Goal: Information Seeking & Learning: Learn about a topic

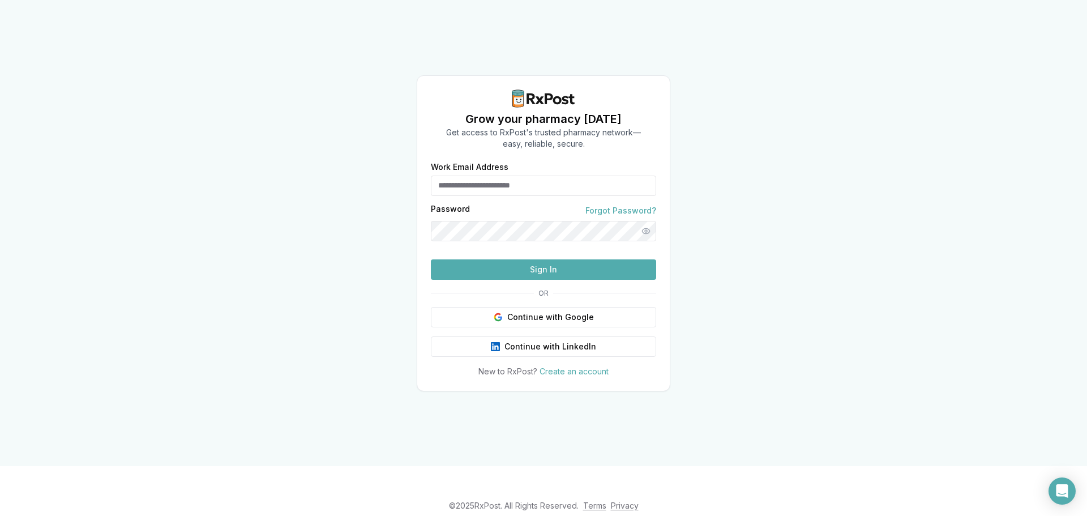
type input "**********"
click at [610, 280] on button "Sign In" at bounding box center [543, 269] width 225 height 20
click at [514, 302] on div "**********" at bounding box center [543, 270] width 253 height 214
click at [518, 280] on button "Sign In" at bounding box center [543, 269] width 225 height 20
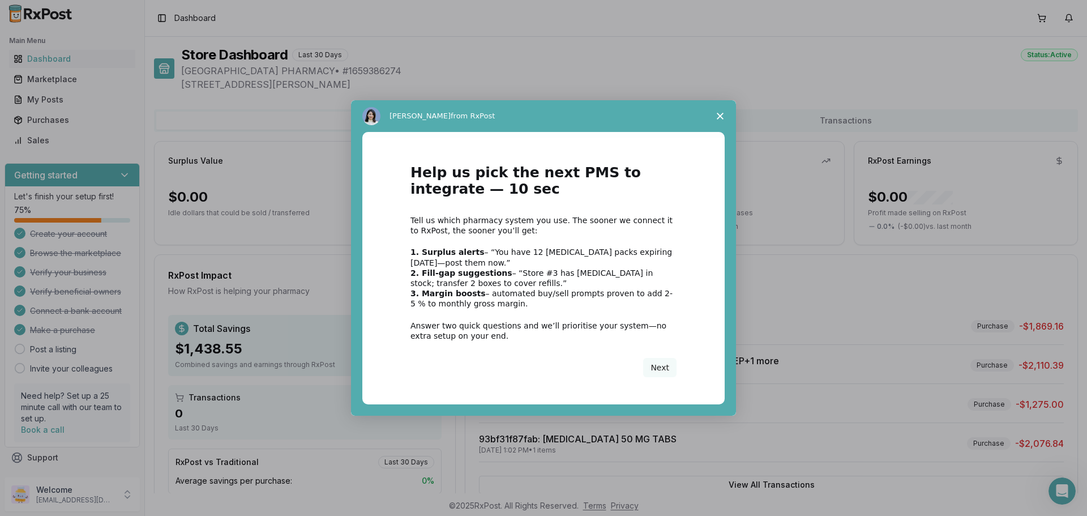
click at [721, 116] on polygon "Close survey" at bounding box center [720, 116] width 7 height 7
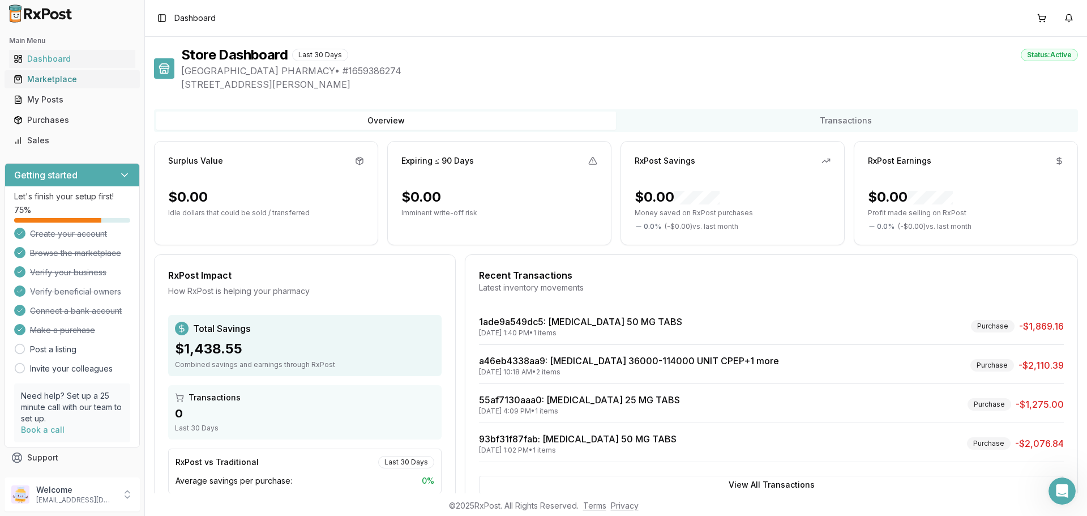
click at [59, 80] on div "Marketplace" at bounding box center [72, 79] width 117 height 11
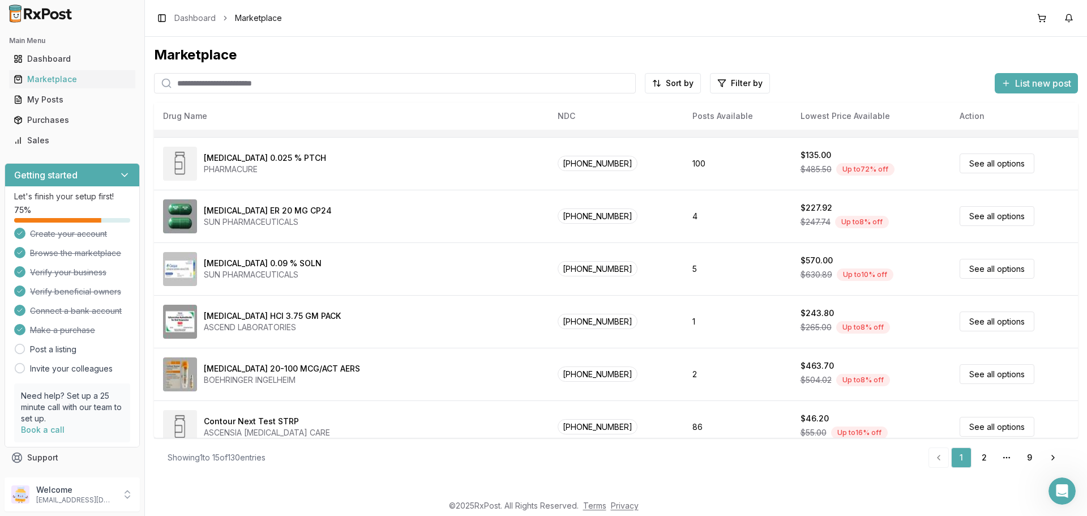
scroll to position [482, 0]
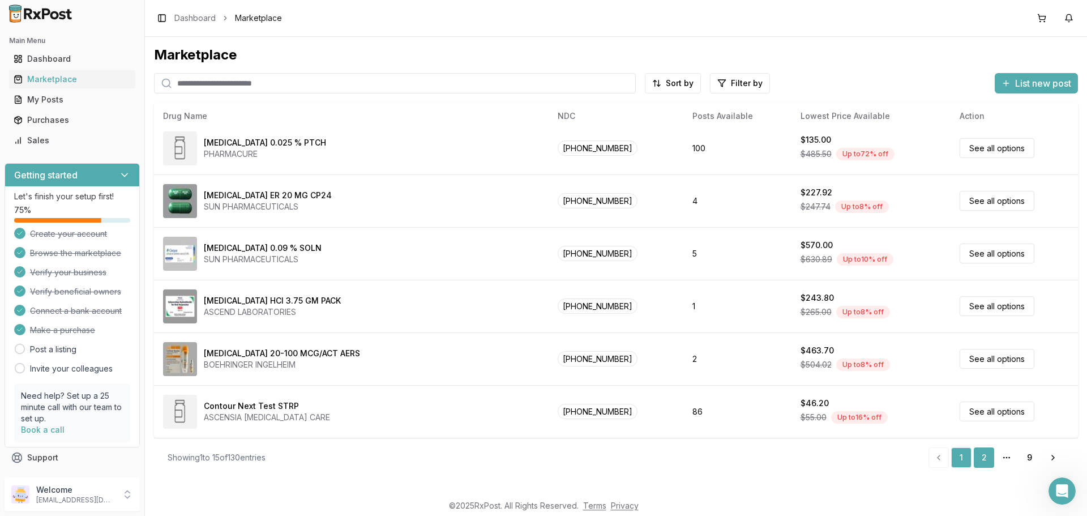
click at [982, 460] on link "2" at bounding box center [984, 457] width 20 height 20
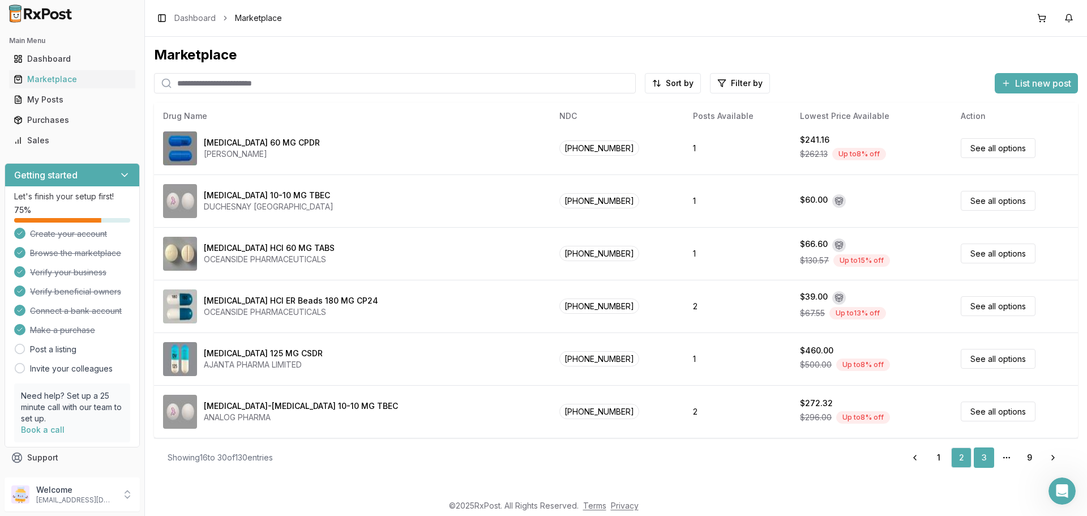
click at [980, 459] on link "3" at bounding box center [984, 457] width 20 height 20
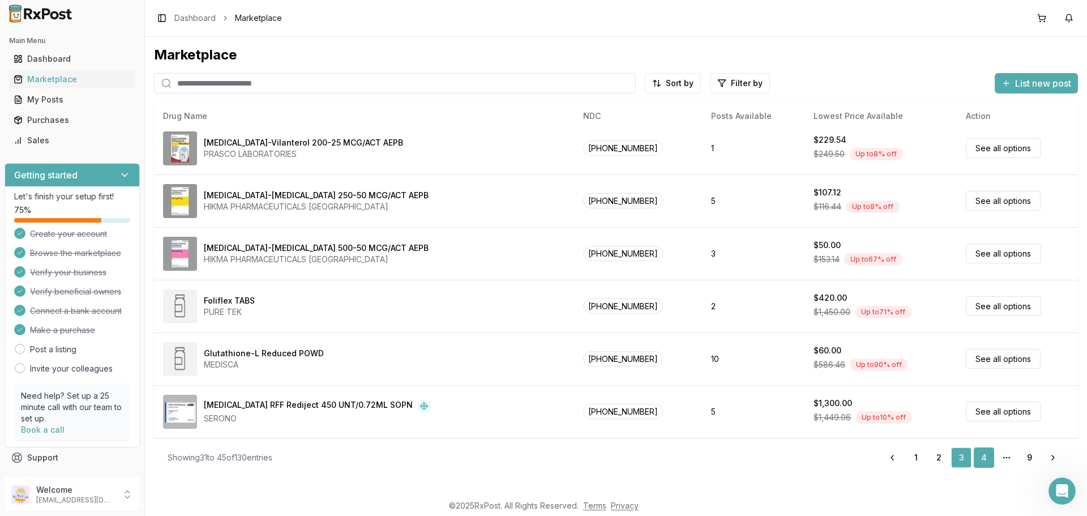
click at [986, 454] on link "4" at bounding box center [984, 457] width 20 height 20
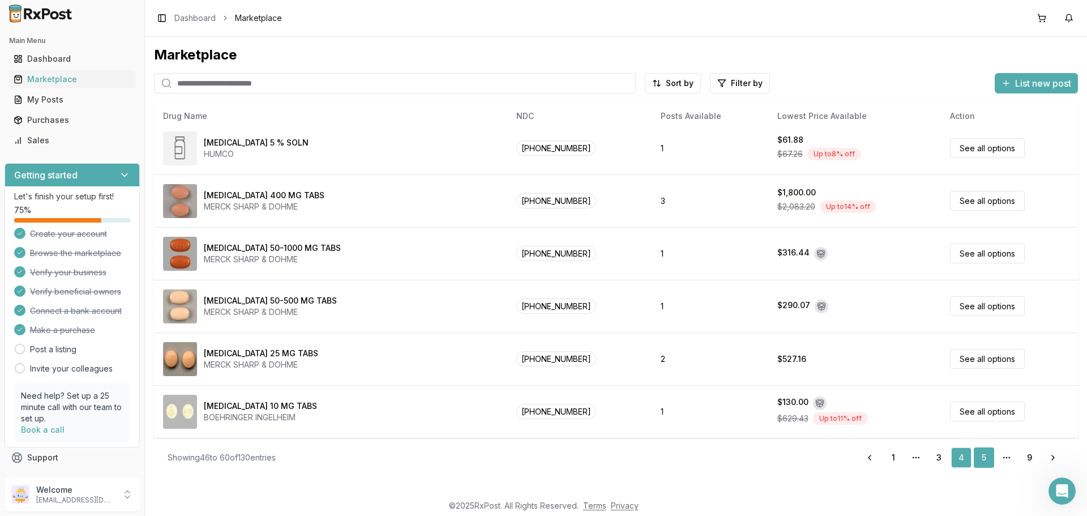
click at [980, 462] on link "5" at bounding box center [984, 457] width 20 height 20
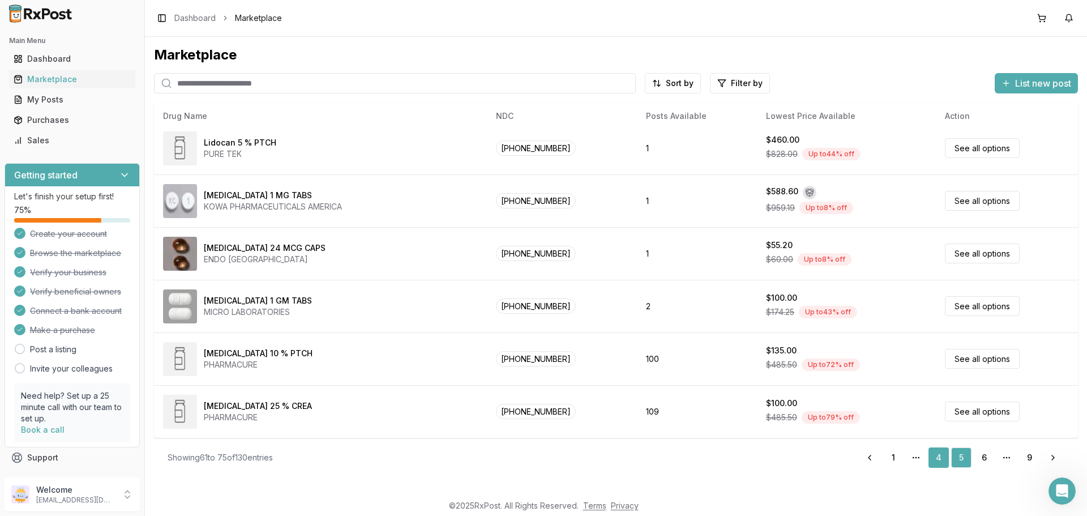
click at [937, 459] on link "4" at bounding box center [939, 457] width 20 height 20
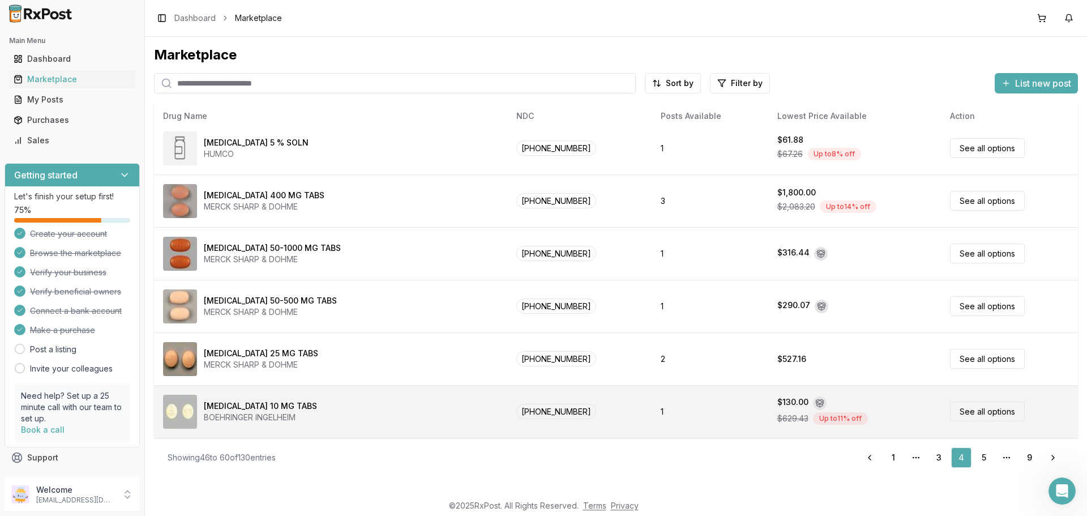
click at [790, 403] on div "$130.00" at bounding box center [792, 403] width 31 height 14
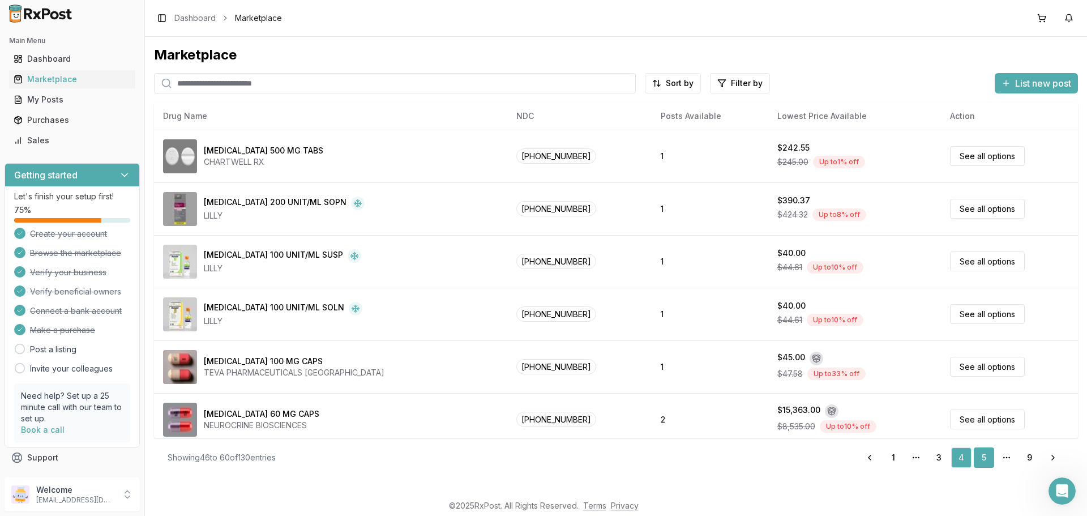
click at [980, 461] on link "5" at bounding box center [984, 457] width 20 height 20
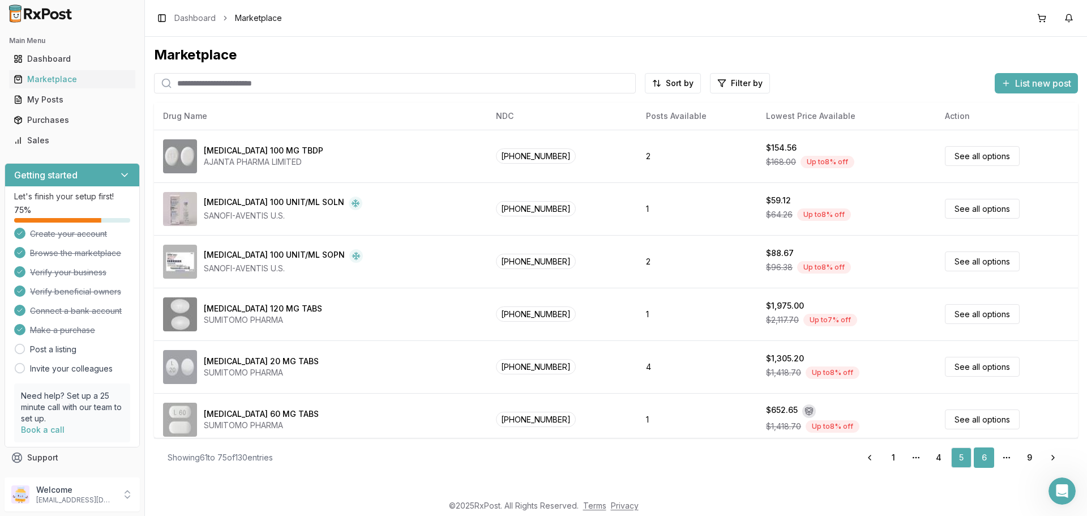
click at [984, 456] on link "6" at bounding box center [984, 457] width 20 height 20
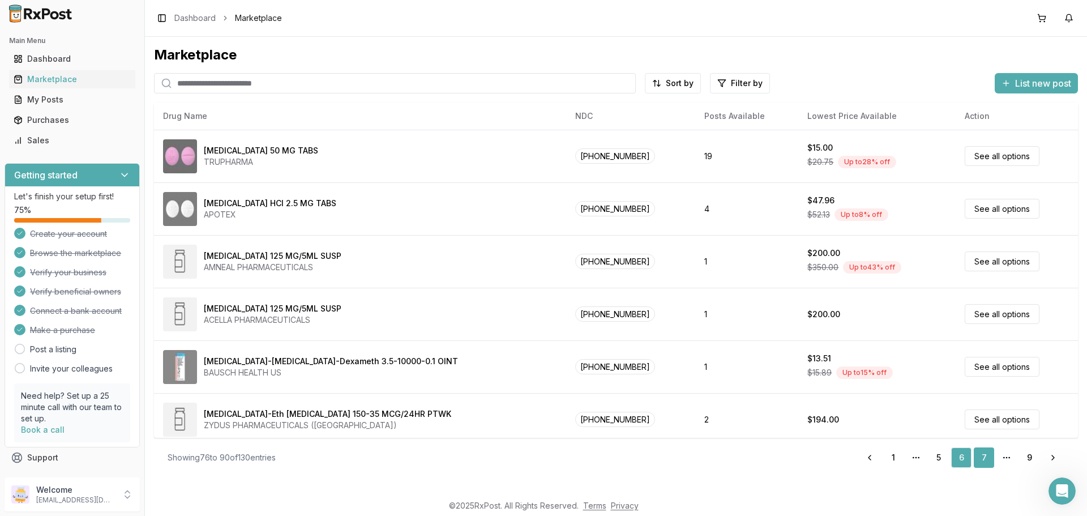
click at [983, 465] on link "7" at bounding box center [984, 457] width 20 height 20
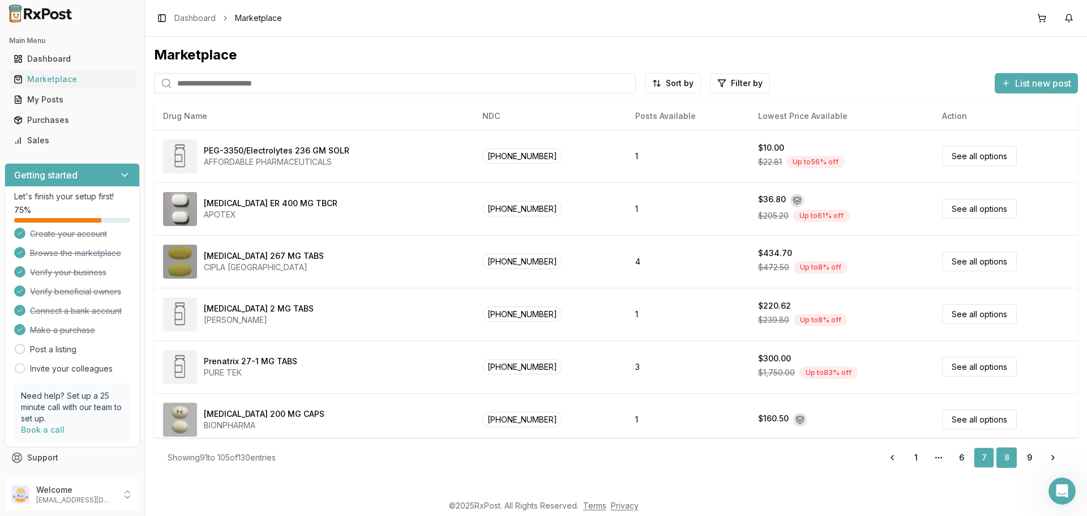
click at [999, 456] on link "8" at bounding box center [1007, 457] width 20 height 20
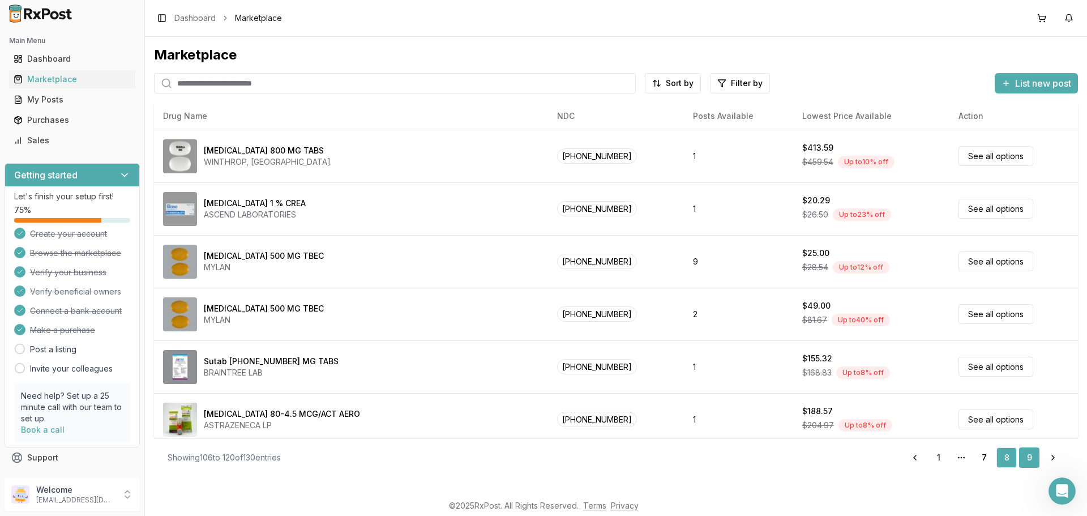
click at [1032, 452] on link "9" at bounding box center [1029, 457] width 20 height 20
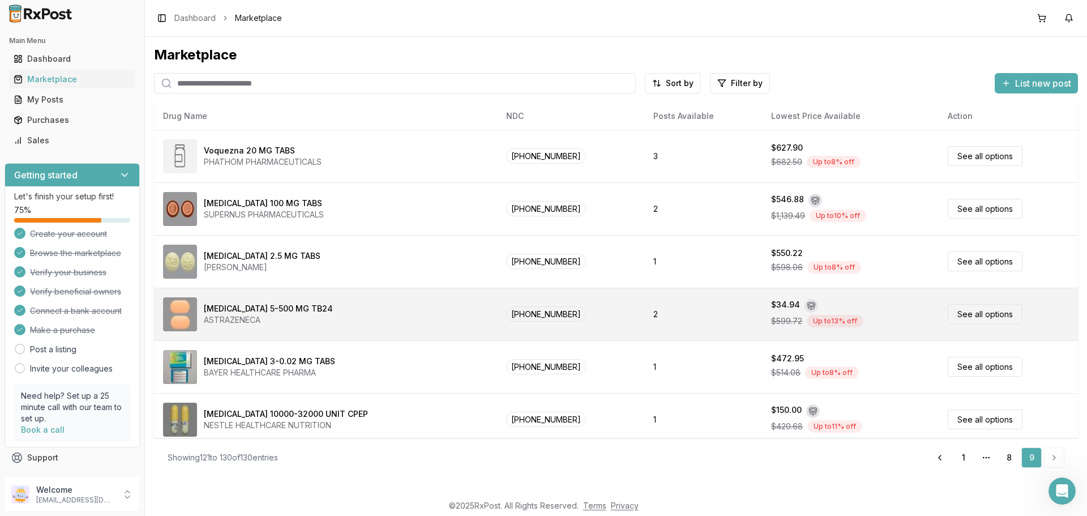
click at [707, 316] on td "2" at bounding box center [703, 314] width 118 height 53
